Goal: Task Accomplishment & Management: Manage account settings

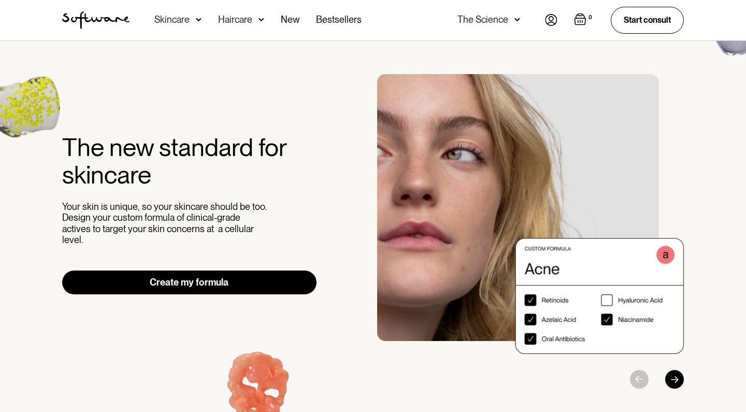
click at [551, 23] on img at bounding box center [551, 20] width 12 height 12
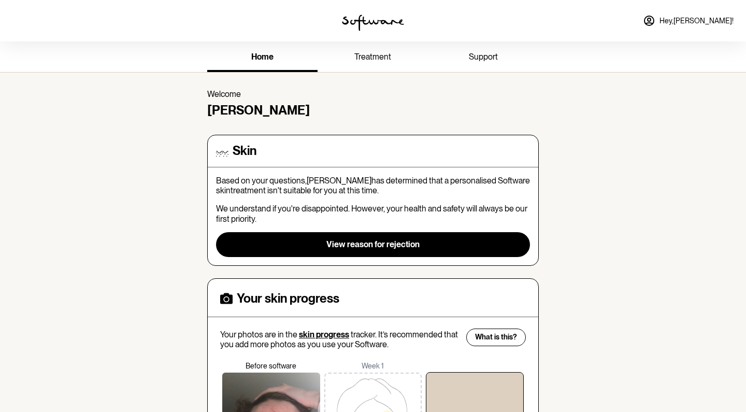
click at [698, 21] on link "Hey, Luca !" at bounding box center [688, 20] width 103 height 25
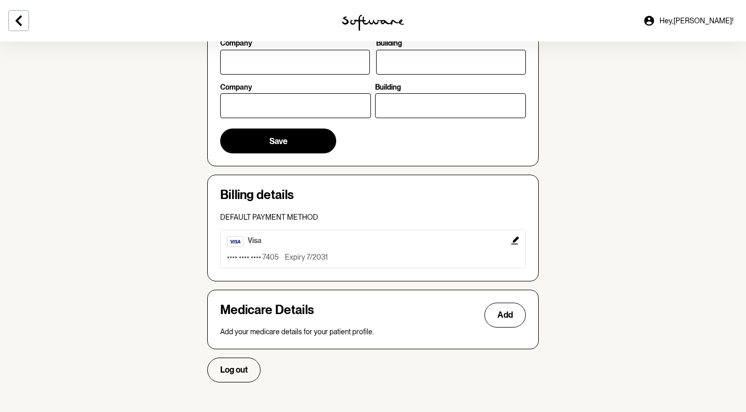
scroll to position [489, 0]
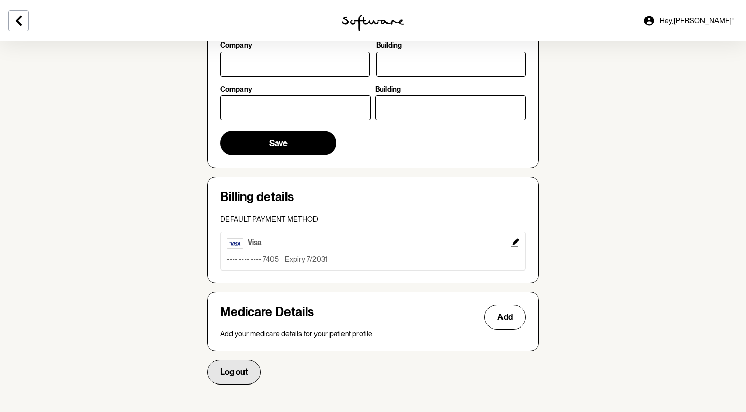
click at [247, 360] on button "Log out" at bounding box center [233, 372] width 53 height 25
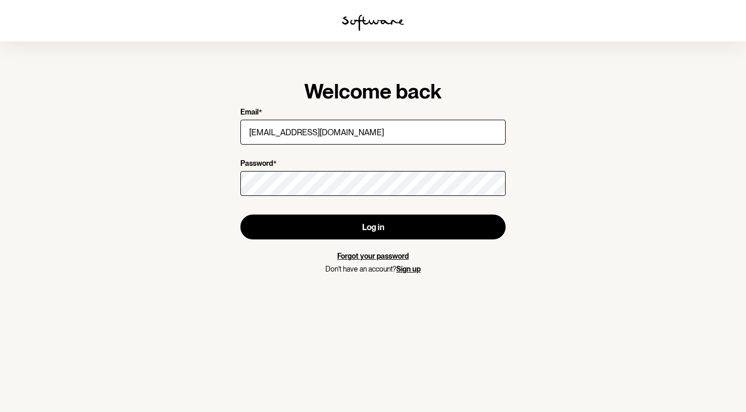
type input "lucajordanvieira23@icloud.com"
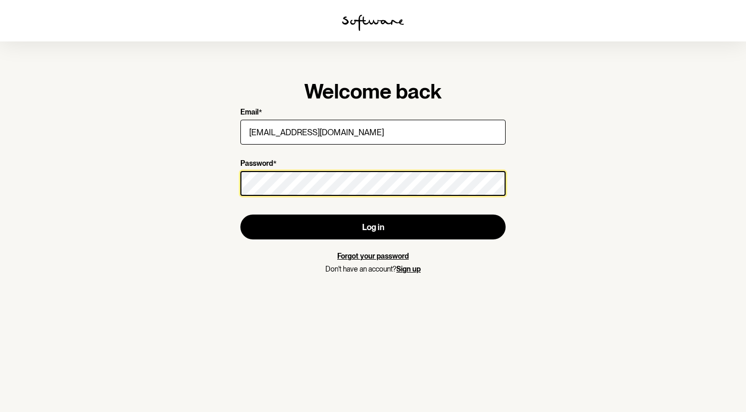
click at [373, 227] on button "Log in" at bounding box center [373, 227] width 265 height 25
